Goal: Task Accomplishment & Management: Complete application form

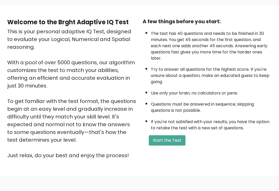
scroll to position [36, 0]
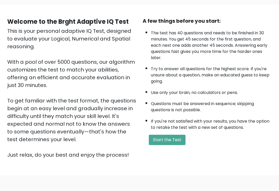
click at [172, 145] on button "Start the Test" at bounding box center [167, 140] width 37 height 10
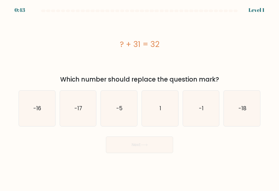
click at [160, 108] on text "1" at bounding box center [160, 108] width 2 height 7
click at [140, 98] on input "d. 1" at bounding box center [139, 96] width 0 height 3
radio input "true"
click at [155, 143] on button "Next" at bounding box center [139, 145] width 67 height 17
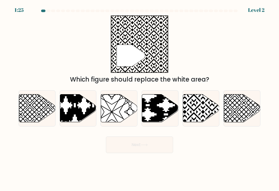
click at [201, 114] on icon at bounding box center [201, 108] width 36 height 28
click at [140, 98] on input "e." at bounding box center [139, 96] width 0 height 3
radio input "true"
click at [156, 146] on button "Next" at bounding box center [139, 145] width 67 height 17
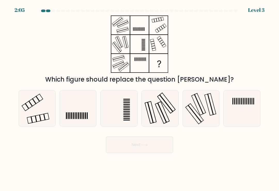
click at [46, 107] on icon at bounding box center [37, 109] width 36 height 36
click at [139, 98] on input "a." at bounding box center [139, 96] width 0 height 3
radio input "true"
click at [149, 151] on button "Next" at bounding box center [139, 145] width 67 height 17
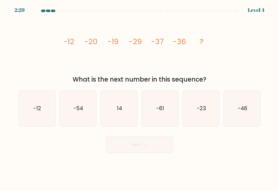
click at [125, 114] on icon "14" at bounding box center [119, 109] width 36 height 36
click at [139, 98] on input "c. 14" at bounding box center [139, 96] width 0 height 3
radio input "true"
click at [246, 118] on icon "-46" at bounding box center [242, 109] width 36 height 36
click at [140, 98] on input "f. -46" at bounding box center [139, 96] width 0 height 3
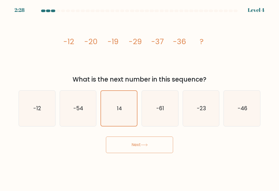
radio input "true"
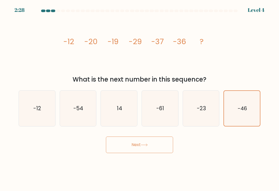
click at [165, 146] on button "Next" at bounding box center [139, 145] width 67 height 17
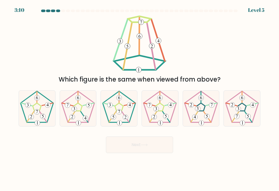
click at [122, 120] on icon at bounding box center [119, 109] width 36 height 36
click at [139, 98] on input "c." at bounding box center [139, 96] width 0 height 3
radio input "true"
click at [151, 146] on button "Next" at bounding box center [139, 145] width 67 height 17
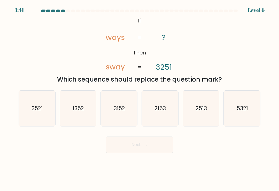
click at [202, 121] on icon "2513" at bounding box center [201, 109] width 36 height 36
click at [140, 98] on input "e. 2513" at bounding box center [139, 96] width 0 height 3
radio input "true"
click at [155, 148] on button "Next" at bounding box center [139, 145] width 67 height 17
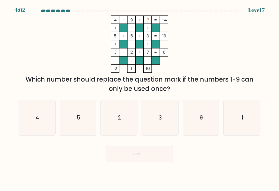
click at [206, 117] on icon "9" at bounding box center [201, 118] width 36 height 36
click at [140, 98] on input "e. 9" at bounding box center [139, 96] width 0 height 3
radio input "true"
click at [163, 154] on button "Next" at bounding box center [139, 154] width 67 height 17
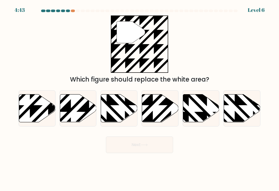
click at [44, 114] on icon at bounding box center [48, 123] width 73 height 73
click at [139, 98] on input "a." at bounding box center [139, 96] width 0 height 3
radio input "true"
click at [142, 146] on icon at bounding box center [144, 144] width 7 height 3
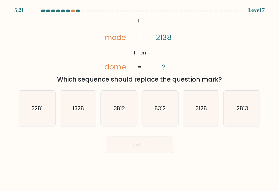
click at [200, 116] on icon "3128" at bounding box center [201, 109] width 36 height 36
click at [140, 98] on input "e. 3128" at bounding box center [139, 96] width 0 height 3
radio input "true"
click at [159, 146] on button "Next" at bounding box center [139, 145] width 67 height 17
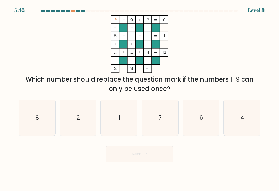
click at [46, 118] on icon "8" at bounding box center [37, 118] width 36 height 36
click at [139, 98] on input "a. 8" at bounding box center [139, 96] width 0 height 3
radio input "true"
click at [150, 157] on button "Next" at bounding box center [139, 154] width 67 height 17
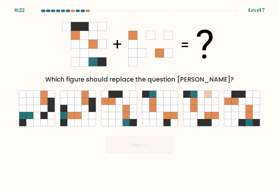
click at [130, 112] on icon at bounding box center [133, 108] width 7 height 7
click at [139, 98] on input "c." at bounding box center [139, 96] width 0 height 3
radio input "true"
click at [158, 145] on button "Next" at bounding box center [139, 145] width 67 height 17
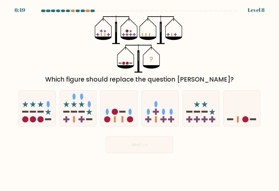
click at [124, 108] on icon at bounding box center [119, 108] width 36 height 30
click at [139, 98] on input "c." at bounding box center [139, 96] width 0 height 3
radio input "true"
click at [151, 143] on button "Next" at bounding box center [139, 145] width 67 height 17
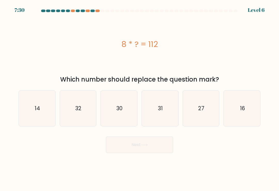
click at [82, 109] on icon "32" at bounding box center [78, 109] width 36 height 36
click at [139, 98] on input "b. 32" at bounding box center [139, 96] width 0 height 3
radio input "true"
click at [149, 146] on button "Next" at bounding box center [139, 145] width 67 height 17
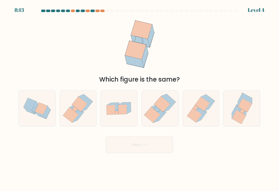
click at [238, 116] on icon at bounding box center [239, 117] width 14 height 14
click at [140, 98] on input "f." at bounding box center [139, 96] width 0 height 3
radio input "true"
click at [82, 120] on icon at bounding box center [78, 109] width 34 height 36
click at [139, 98] on input "b." at bounding box center [139, 96] width 0 height 3
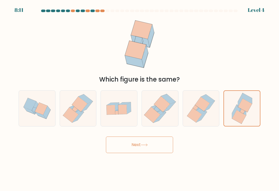
radio input "true"
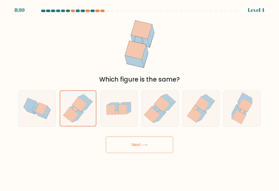
click at [162, 118] on icon at bounding box center [159, 118] width 12 height 10
click at [140, 98] on input "d." at bounding box center [139, 96] width 0 height 3
radio input "true"
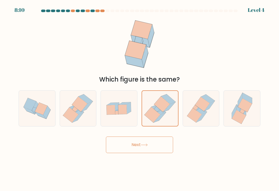
click at [149, 148] on button "Next" at bounding box center [139, 145] width 67 height 17
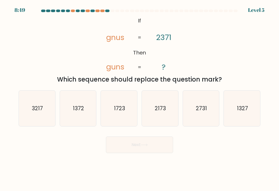
click at [202, 115] on icon "2731" at bounding box center [201, 109] width 36 height 36
click at [140, 98] on input "e. 2731" at bounding box center [139, 96] width 0 height 3
radio input "true"
click at [160, 144] on button "Next" at bounding box center [139, 145] width 67 height 17
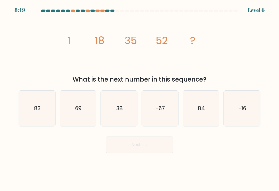
click at [85, 117] on icon "69" at bounding box center [78, 109] width 36 height 36
click at [139, 98] on input "b. 69" at bounding box center [139, 96] width 0 height 3
radio input "true"
click at [204, 109] on text "84" at bounding box center [201, 108] width 7 height 7
click at [140, 98] on input "e. 84" at bounding box center [139, 96] width 0 height 3
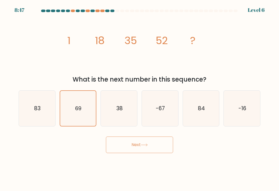
radio input "true"
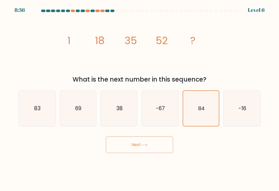
click at [166, 148] on button "Next" at bounding box center [139, 145] width 67 height 17
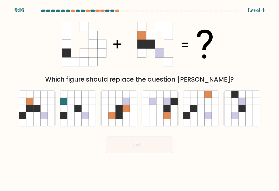
click at [46, 110] on icon at bounding box center [44, 108] width 7 height 7
click at [139, 98] on input "a." at bounding box center [139, 96] width 0 height 3
radio input "true"
click at [137, 145] on button "Next" at bounding box center [139, 145] width 67 height 17
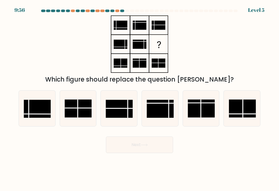
click at [125, 116] on rect at bounding box center [119, 109] width 27 height 18
click at [139, 98] on input "c." at bounding box center [139, 96] width 0 height 3
radio input "true"
click at [155, 147] on button "Next" at bounding box center [139, 145] width 67 height 17
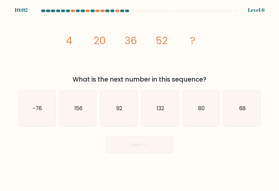
click at [243, 112] on text "68" at bounding box center [242, 108] width 6 height 7
click at [140, 98] on input "f. 68" at bounding box center [139, 96] width 0 height 3
radio input "true"
click at [158, 145] on button "Next" at bounding box center [139, 145] width 67 height 17
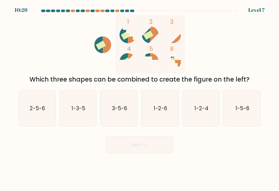
click at [85, 112] on text "1-3-5" at bounding box center [78, 108] width 14 height 7
click at [139, 98] on input "b. 1-3-5" at bounding box center [139, 96] width 0 height 3
radio input "true"
click at [146, 146] on icon at bounding box center [144, 144] width 7 height 3
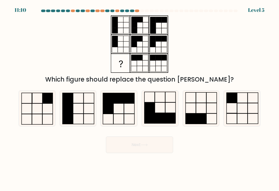
click at [235, 110] on icon at bounding box center [242, 109] width 36 height 36
click at [140, 98] on input "f." at bounding box center [139, 96] width 0 height 3
radio input "true"
click at [148, 143] on button "Next" at bounding box center [139, 145] width 67 height 17
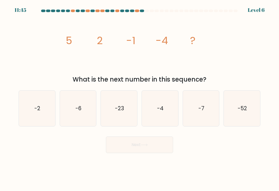
click at [82, 106] on icon "-6" at bounding box center [78, 109] width 36 height 36
click at [139, 98] on input "b. -6" at bounding box center [139, 96] width 0 height 3
radio input "true"
click at [207, 116] on icon "-7" at bounding box center [201, 109] width 36 height 36
click at [140, 98] on input "e. -7" at bounding box center [139, 96] width 0 height 3
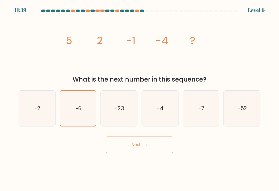
radio input "true"
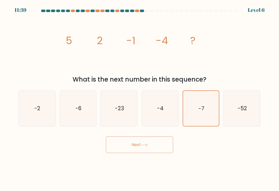
click at [159, 145] on button "Next" at bounding box center [139, 145] width 67 height 17
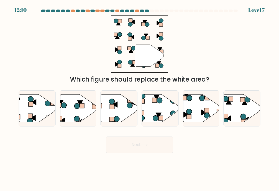
click at [129, 107] on icon at bounding box center [129, 105] width 5 height 5
click at [139, 98] on input "c." at bounding box center [139, 96] width 0 height 3
radio input "true"
click at [212, 106] on icon at bounding box center [201, 108] width 36 height 28
click at [140, 98] on input "e." at bounding box center [139, 96] width 0 height 3
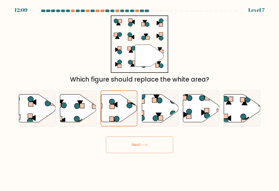
radio input "true"
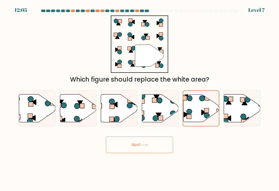
click at [131, 114] on icon at bounding box center [119, 108] width 36 height 28
click at [139, 98] on input "c." at bounding box center [139, 96] width 0 height 3
radio input "true"
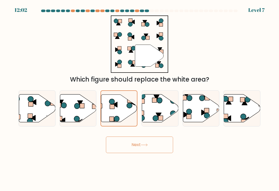
click at [150, 149] on button "Next" at bounding box center [139, 145] width 67 height 17
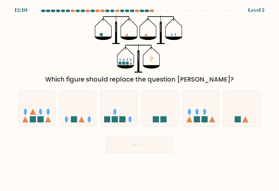
click at [204, 112] on ellipse at bounding box center [204, 112] width 3 height 6
click at [140, 98] on input "e." at bounding box center [139, 96] width 0 height 3
radio input "true"
click at [156, 141] on button "Next" at bounding box center [139, 145] width 67 height 17
